Goal: Transaction & Acquisition: Purchase product/service

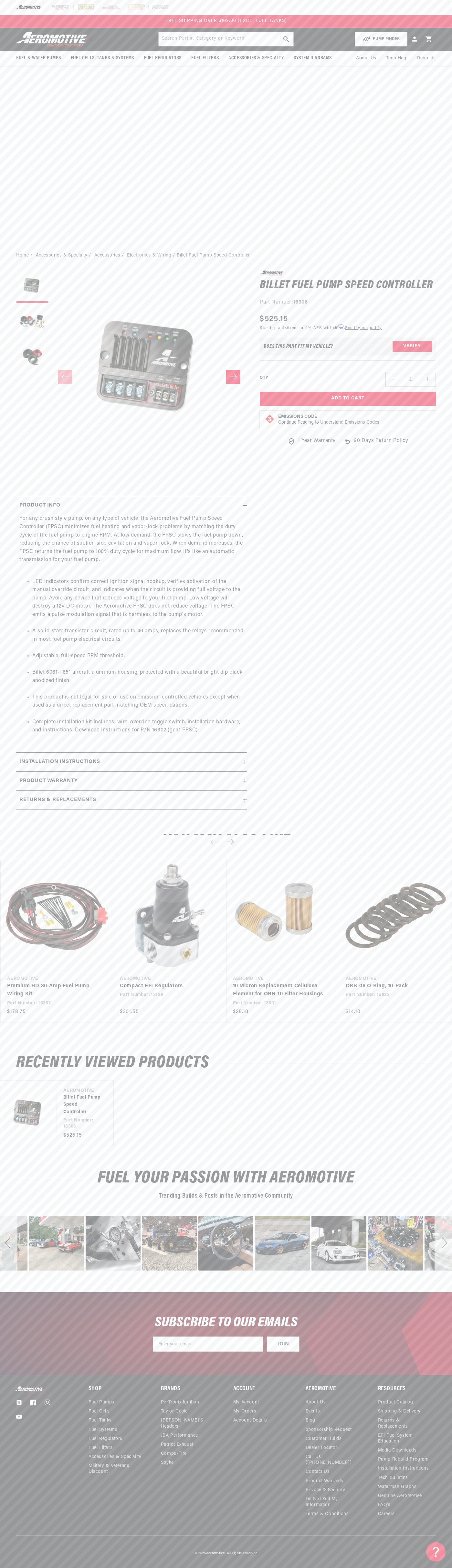
click at [292, 2] on div at bounding box center [226, 7] width 452 height 15
click at [421, 303] on div "Part Number: 16306" at bounding box center [347, 303] width 176 height 9
click at [40, 1567] on html "Skip to content Your cart Your cart is empty Loading... You may also like Subto…" at bounding box center [226, 784] width 452 height 1568
